Goal: Information Seeking & Learning: Find specific fact

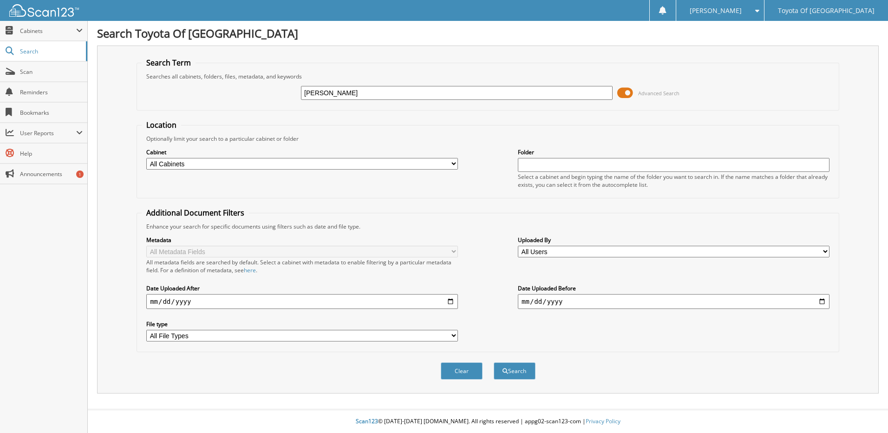
type input "[PERSON_NAME]"
click at [494, 362] on button "Search" at bounding box center [515, 370] width 42 height 17
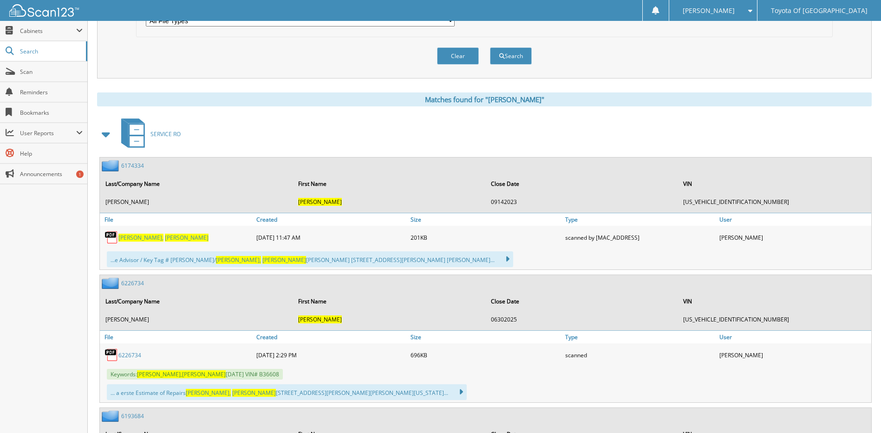
scroll to position [372, 0]
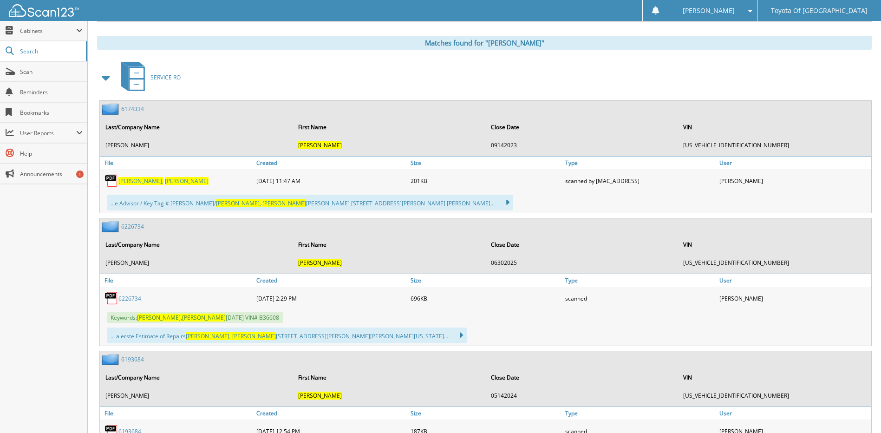
click at [110, 79] on span at bounding box center [106, 77] width 13 height 17
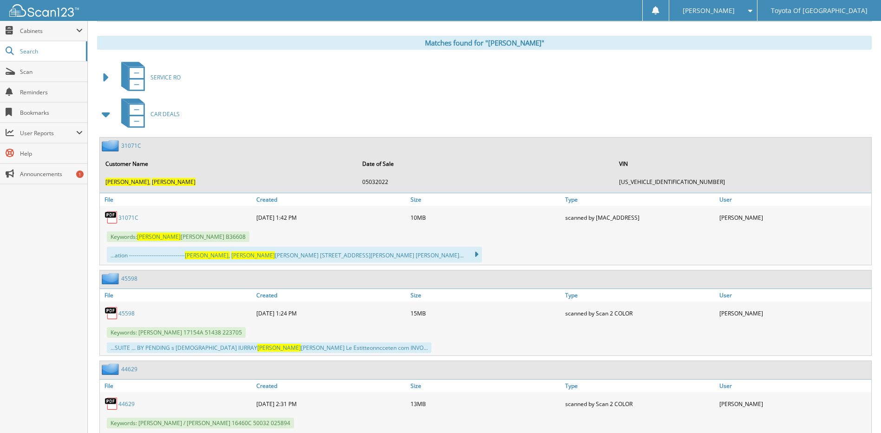
click at [131, 222] on link "31071C" at bounding box center [128, 218] width 20 height 8
